Goal: Transaction & Acquisition: Purchase product/service

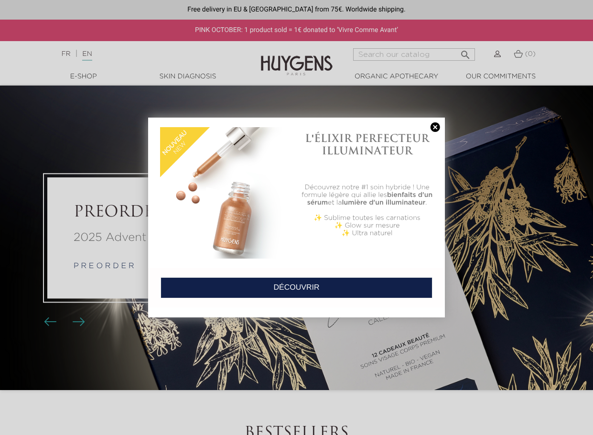
click at [360, 277] on link "DÉCOUVRIR" at bounding box center [297, 287] width 272 height 21
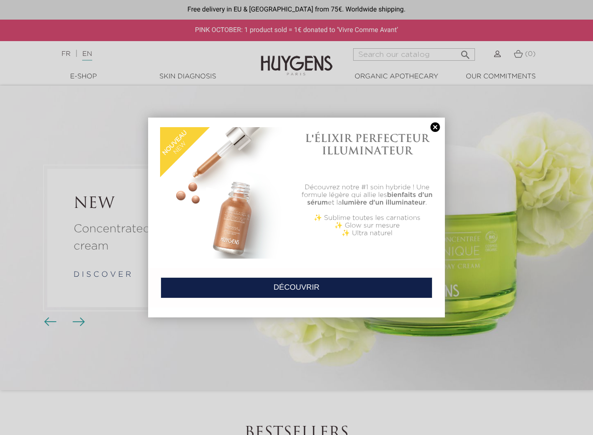
click at [304, 277] on link "DÉCOUVRIR" at bounding box center [297, 287] width 272 height 21
click at [433, 126] on link at bounding box center [435, 127] width 13 height 10
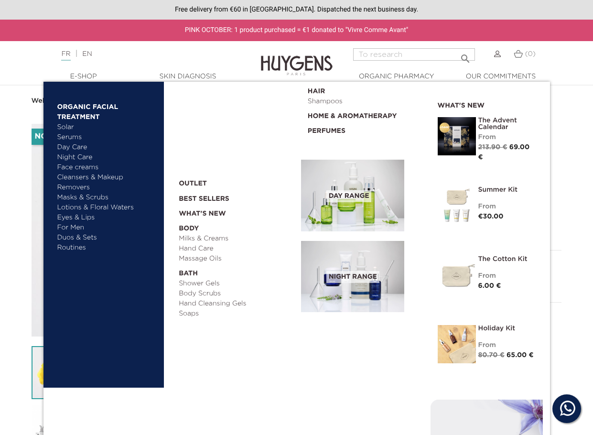
click at [460, 131] on img at bounding box center [457, 136] width 38 height 38
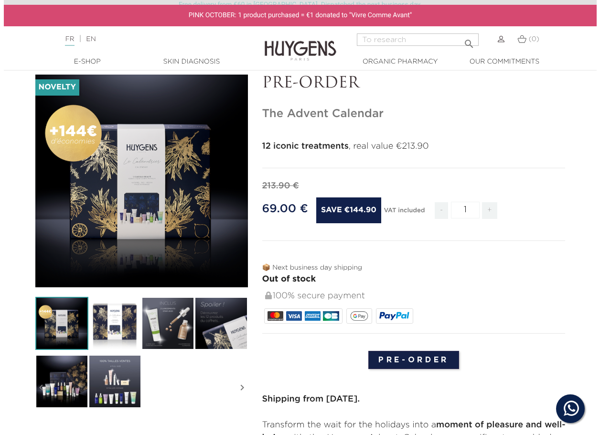
scroll to position [48, 0]
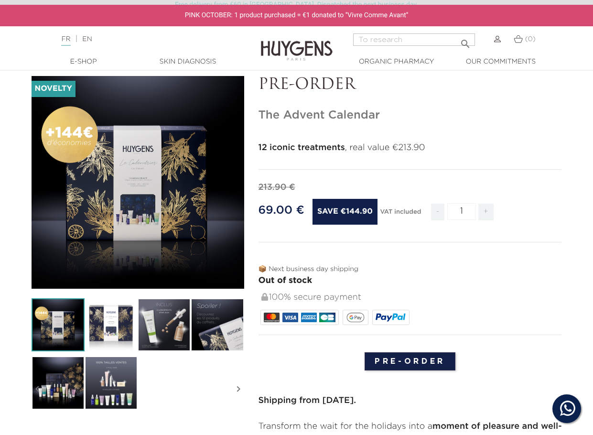
click at [217, 326] on img at bounding box center [217, 324] width 53 height 53
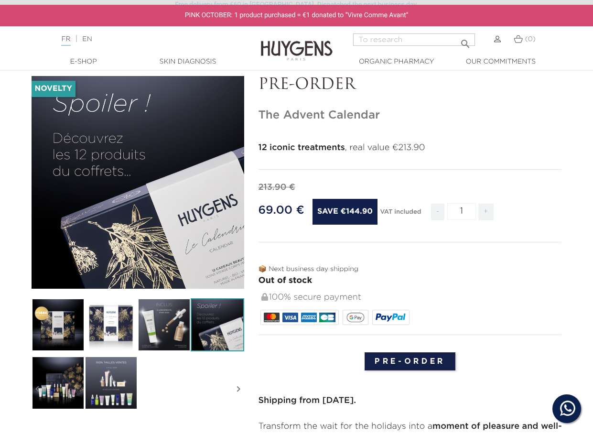
click at [103, 383] on img at bounding box center [111, 382] width 53 height 53
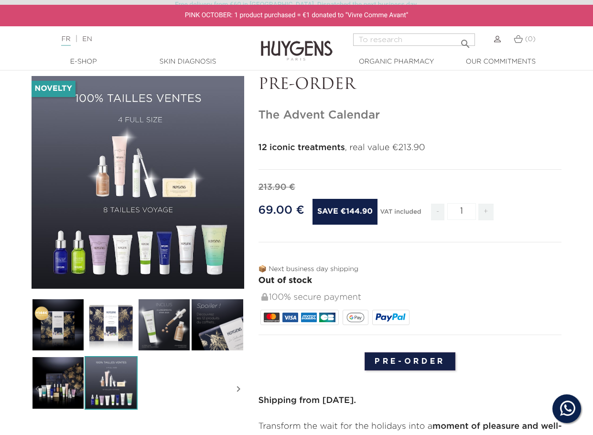
click at [122, 189] on font "" at bounding box center [138, 198] width 48 height 48
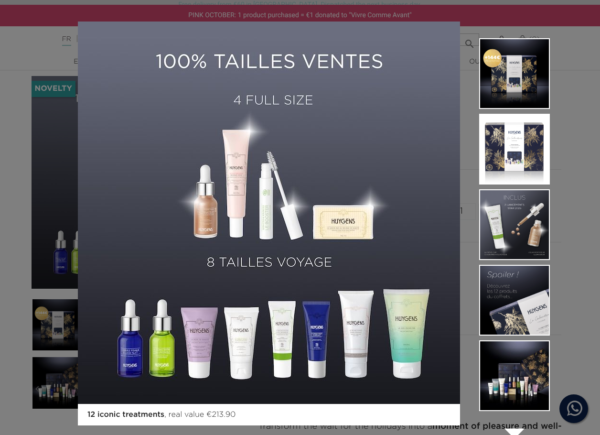
click at [512, 226] on img at bounding box center [514, 224] width 71 height 71
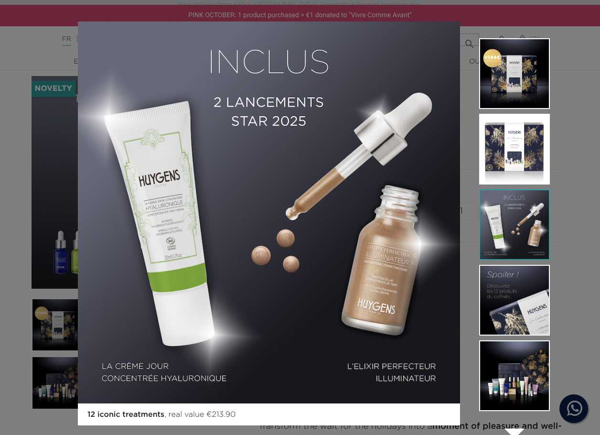
click at [507, 377] on img at bounding box center [514, 375] width 71 height 71
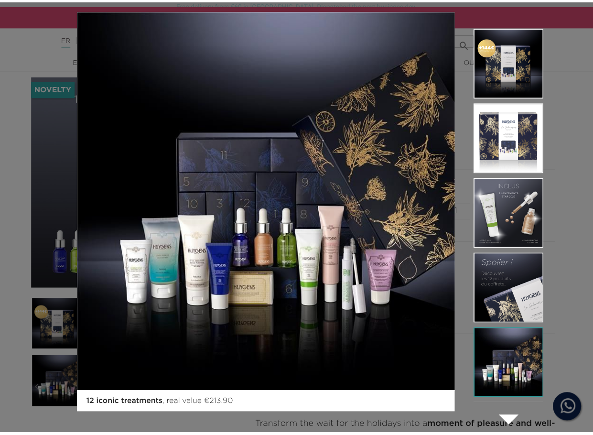
scroll to position [0, 0]
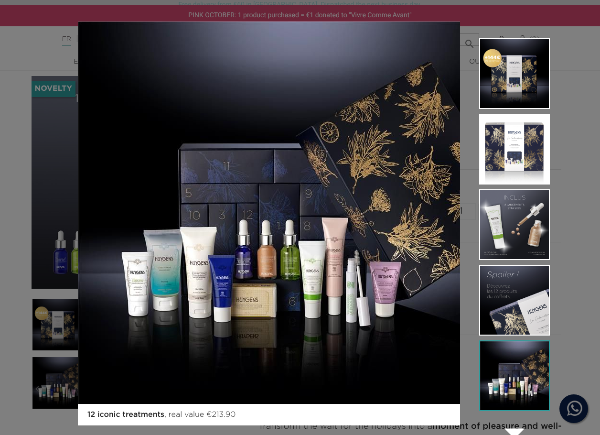
click at [580, 58] on div "12 iconic treatments , real value €213.90  " at bounding box center [300, 217] width 600 height 435
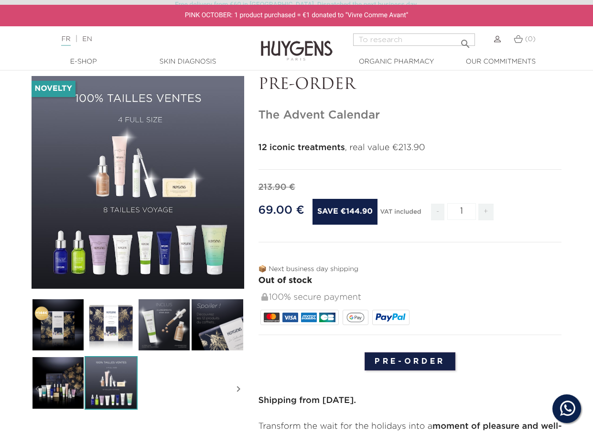
click at [409, 359] on input "Pre-order" at bounding box center [410, 361] width 91 height 18
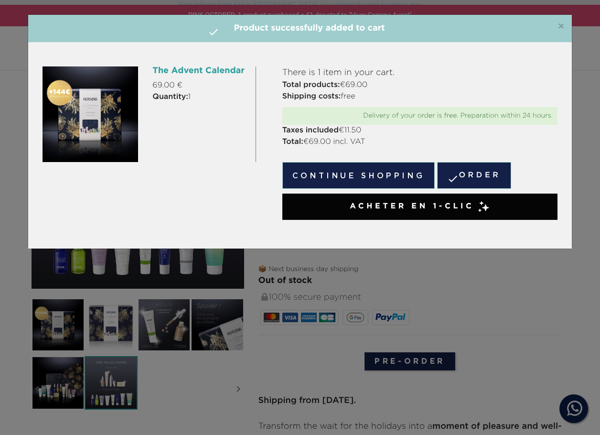
click at [386, 177] on button "Continue shopping" at bounding box center [359, 175] width 153 height 27
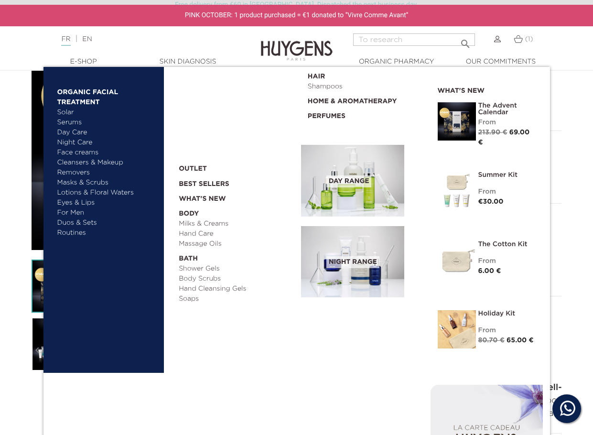
scroll to position [96, 0]
click at [464, 326] on img at bounding box center [457, 329] width 38 height 38
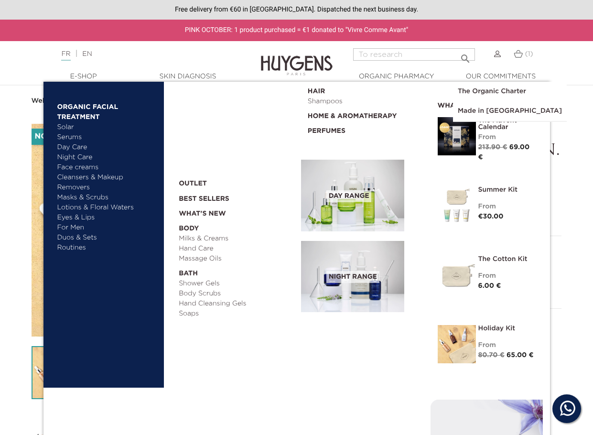
click at [84, 237] on font "Duos & Sets" at bounding box center [77, 237] width 40 height 7
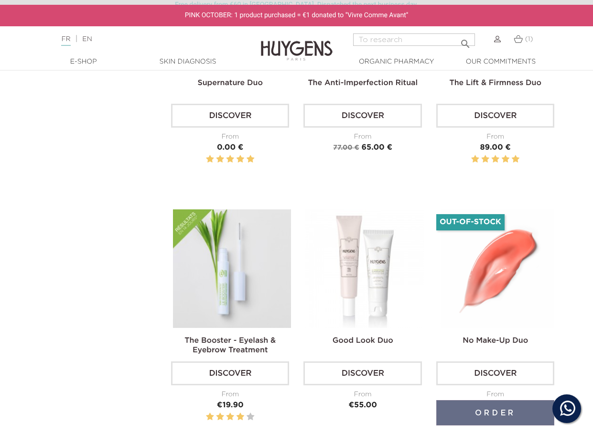
scroll to position [1482, 0]
